Goal: Task Accomplishment & Management: Manage account settings

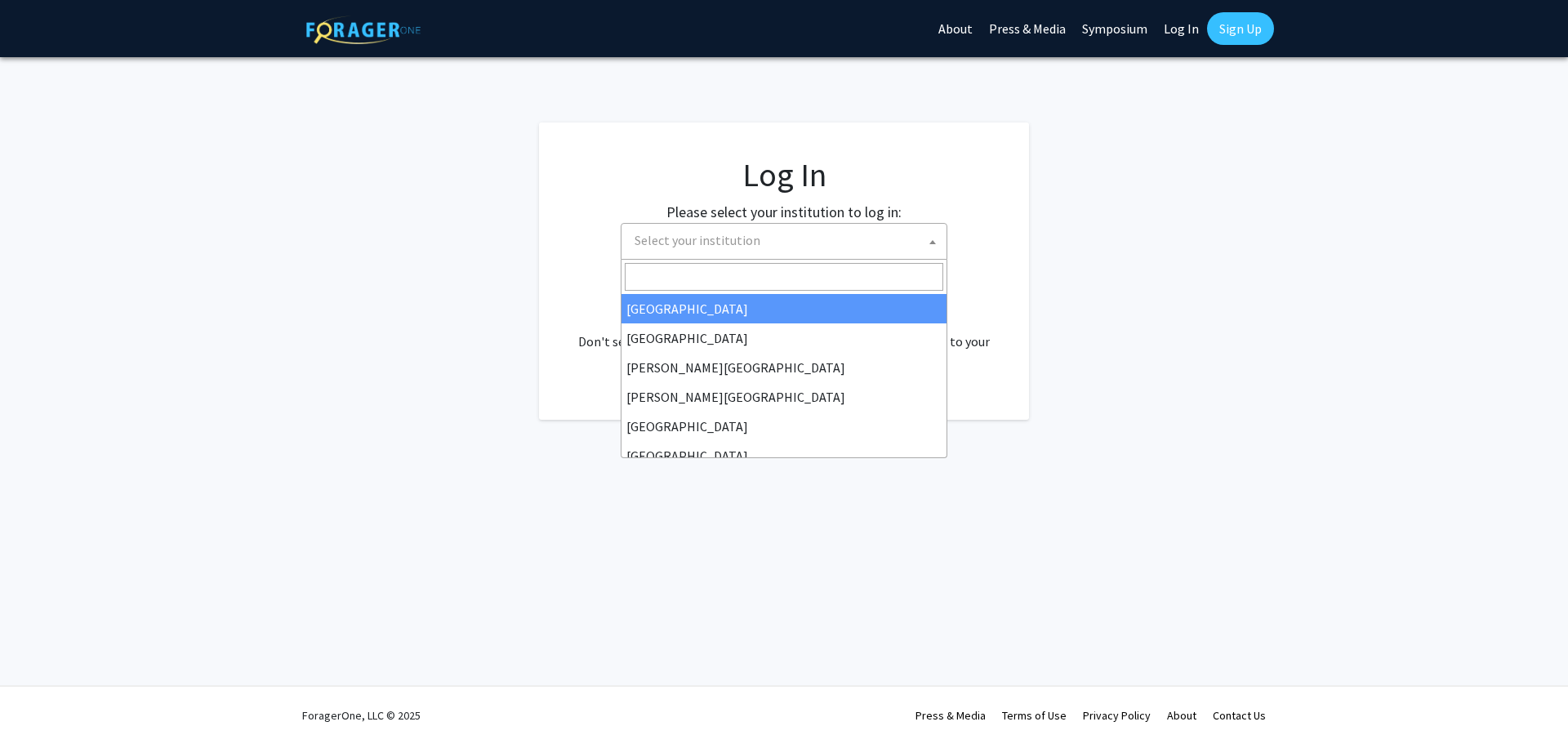
click at [935, 240] on b at bounding box center [932, 242] width 7 height 4
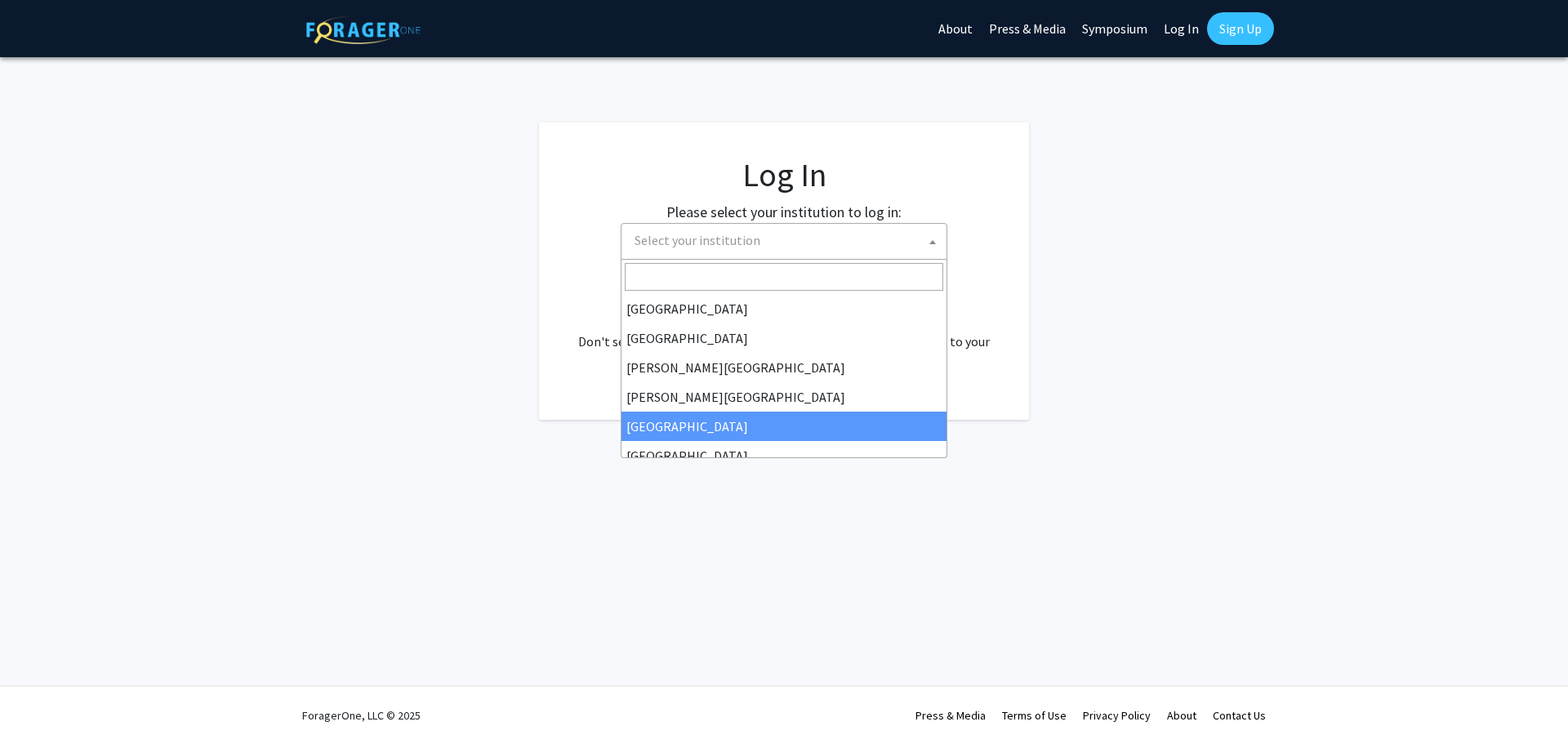
select select "6"
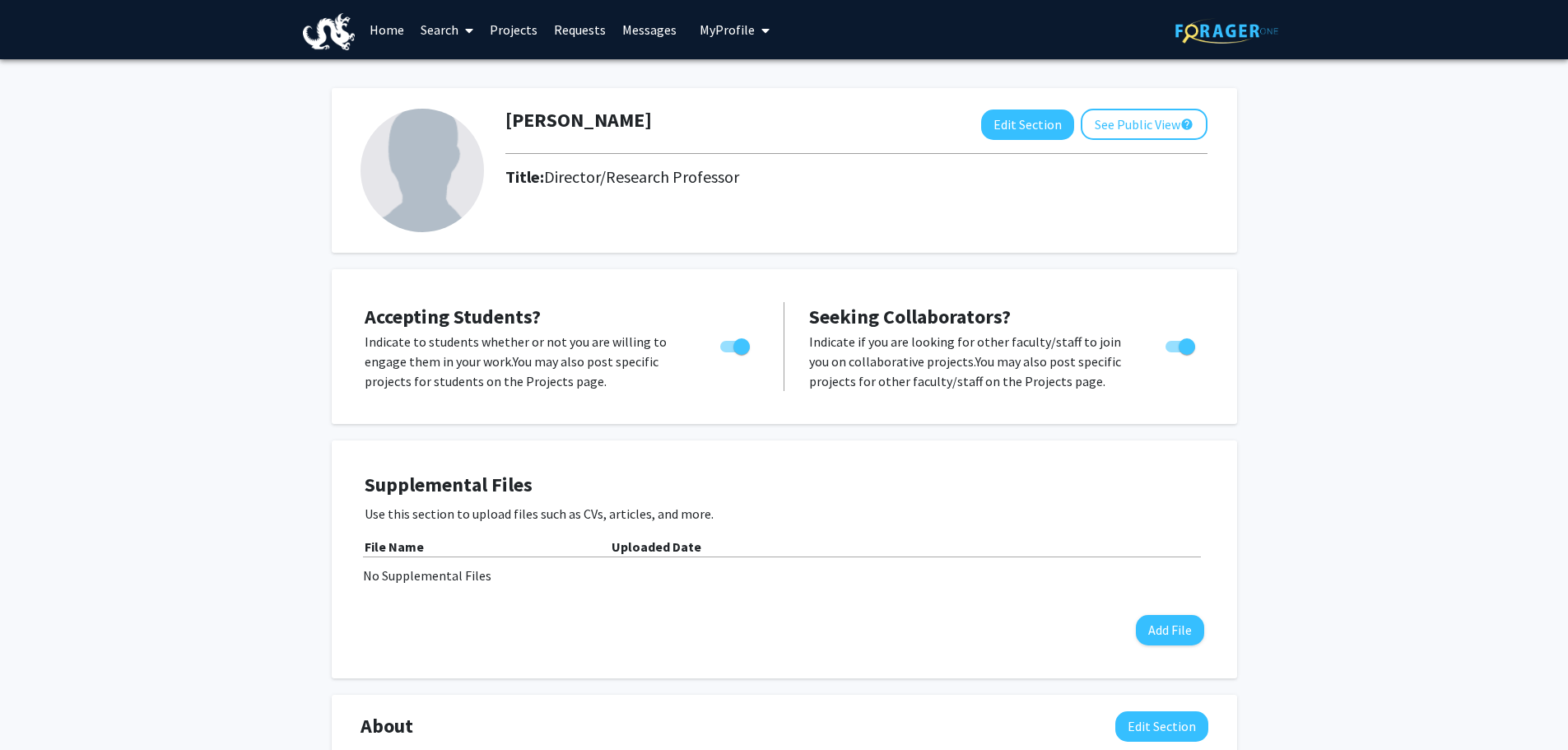
click at [734, 23] on span "My Profile" at bounding box center [728, 29] width 55 height 16
click at [727, 152] on link "Log Out" at bounding box center [786, 152] width 149 height 20
